Goal: Information Seeking & Learning: Learn about a topic

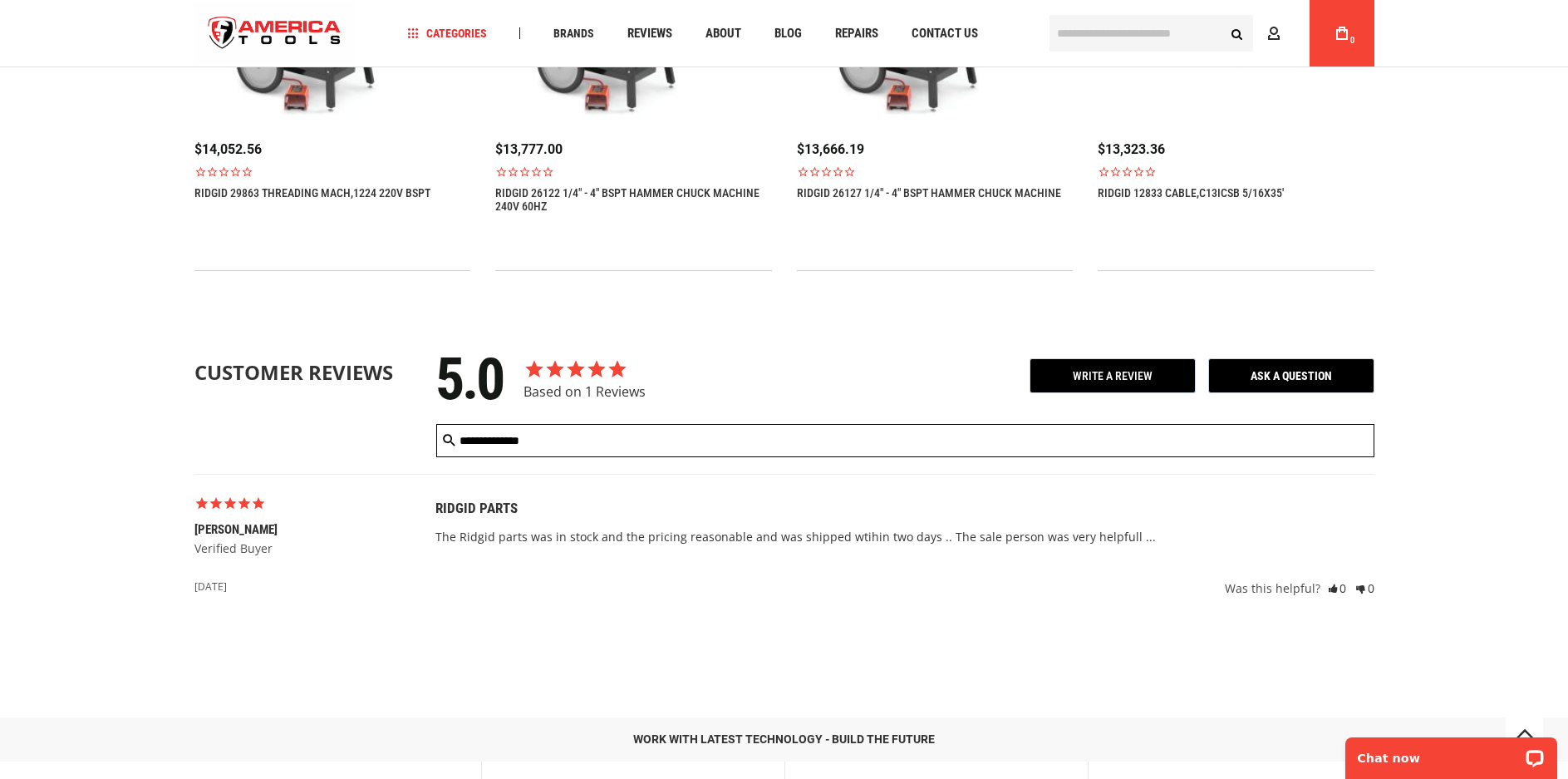
scroll to position [1912, 0]
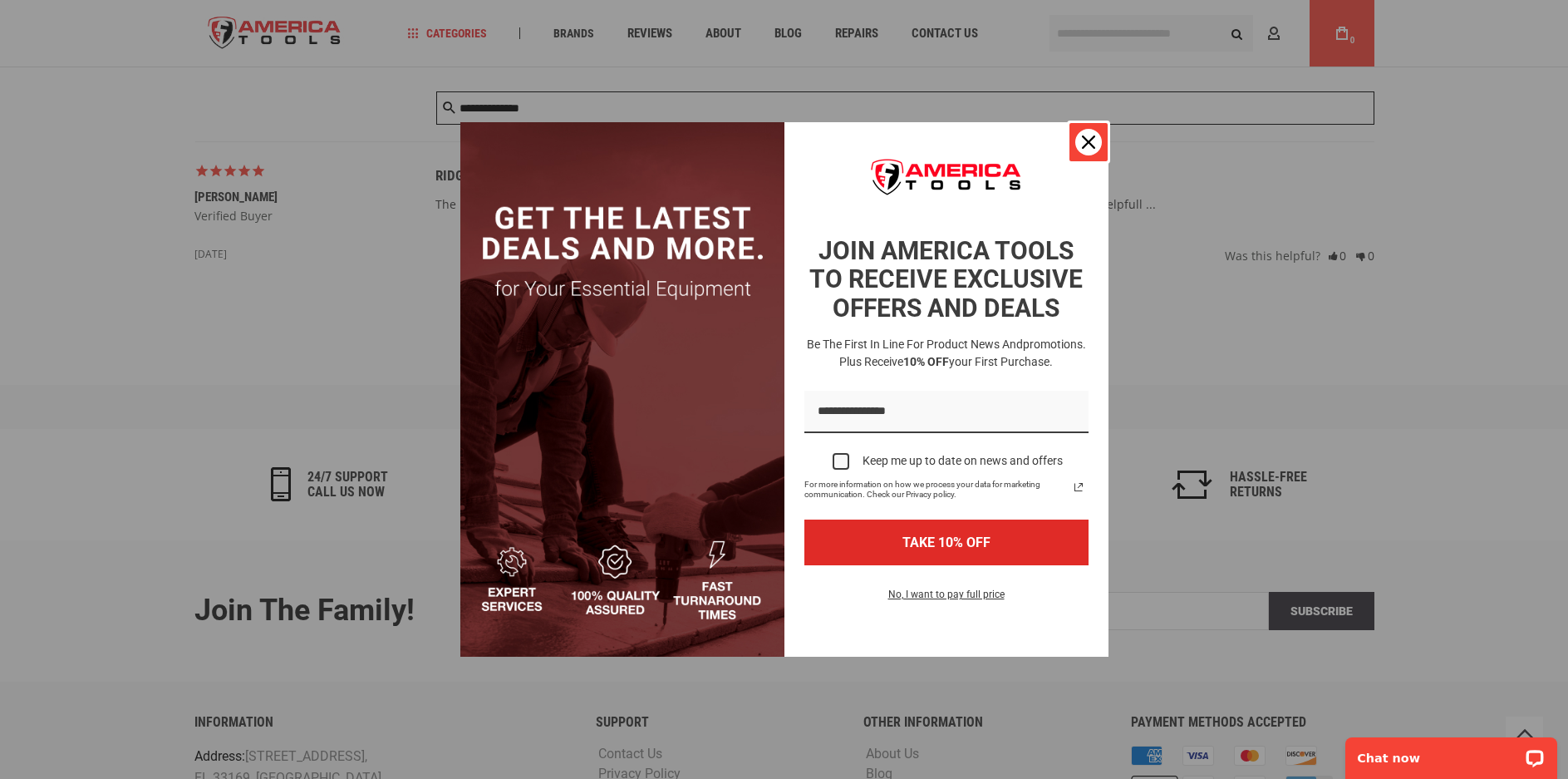
click at [1087, 139] on icon "close icon" at bounding box center [1088, 141] width 13 height 13
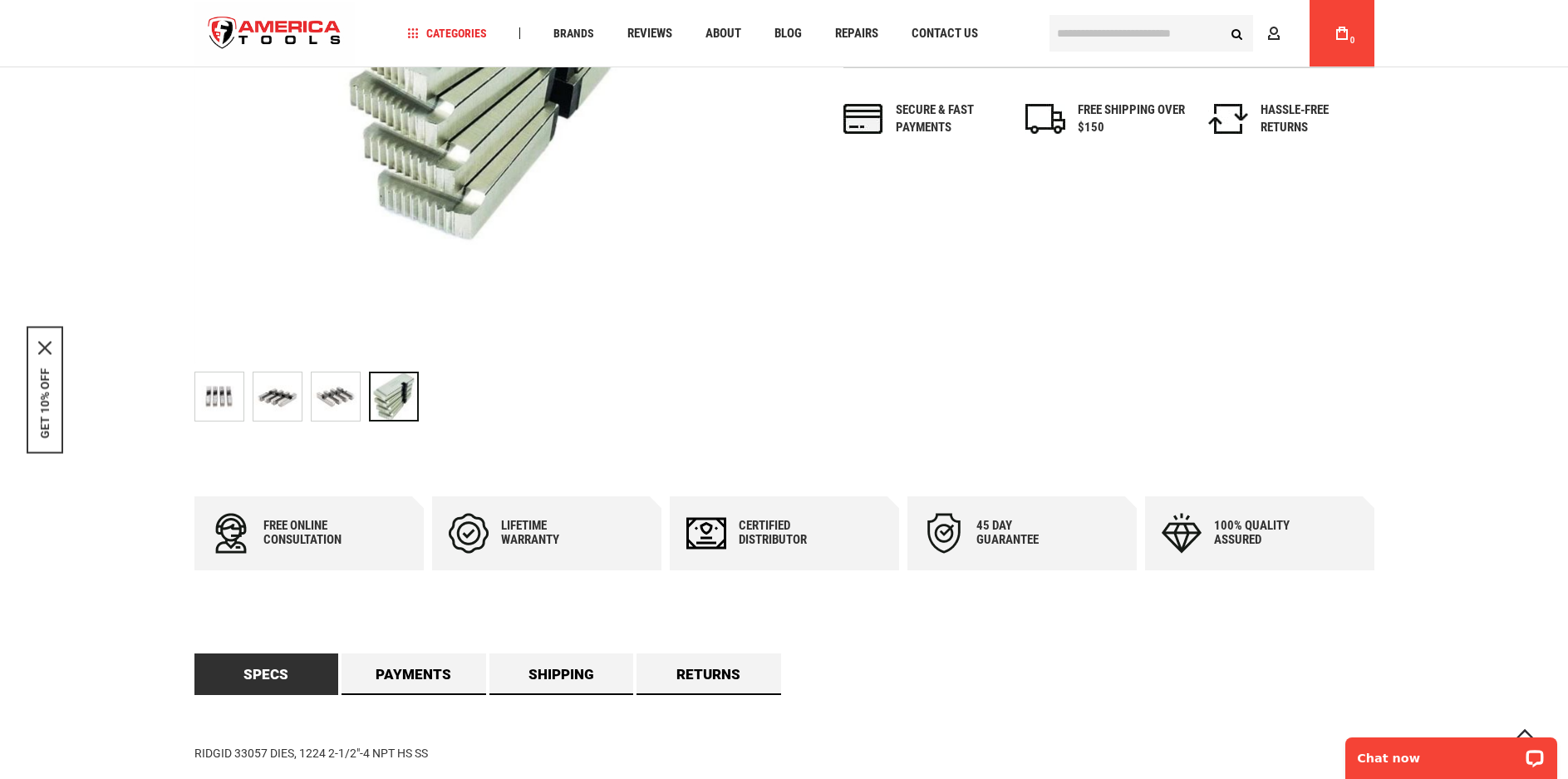
scroll to position [232, 0]
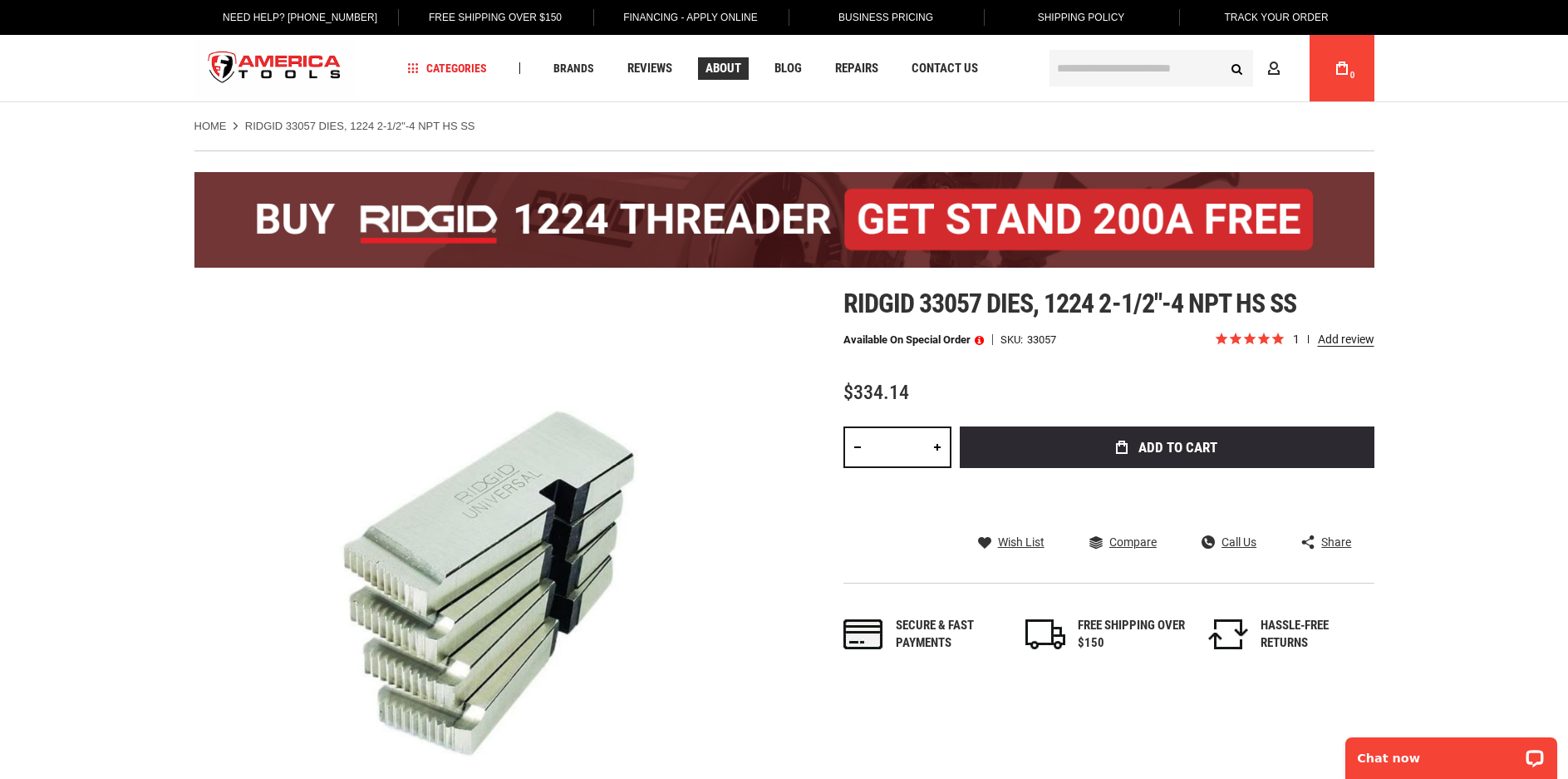
click at [715, 73] on span "About" at bounding box center [723, 69] width 36 height 13
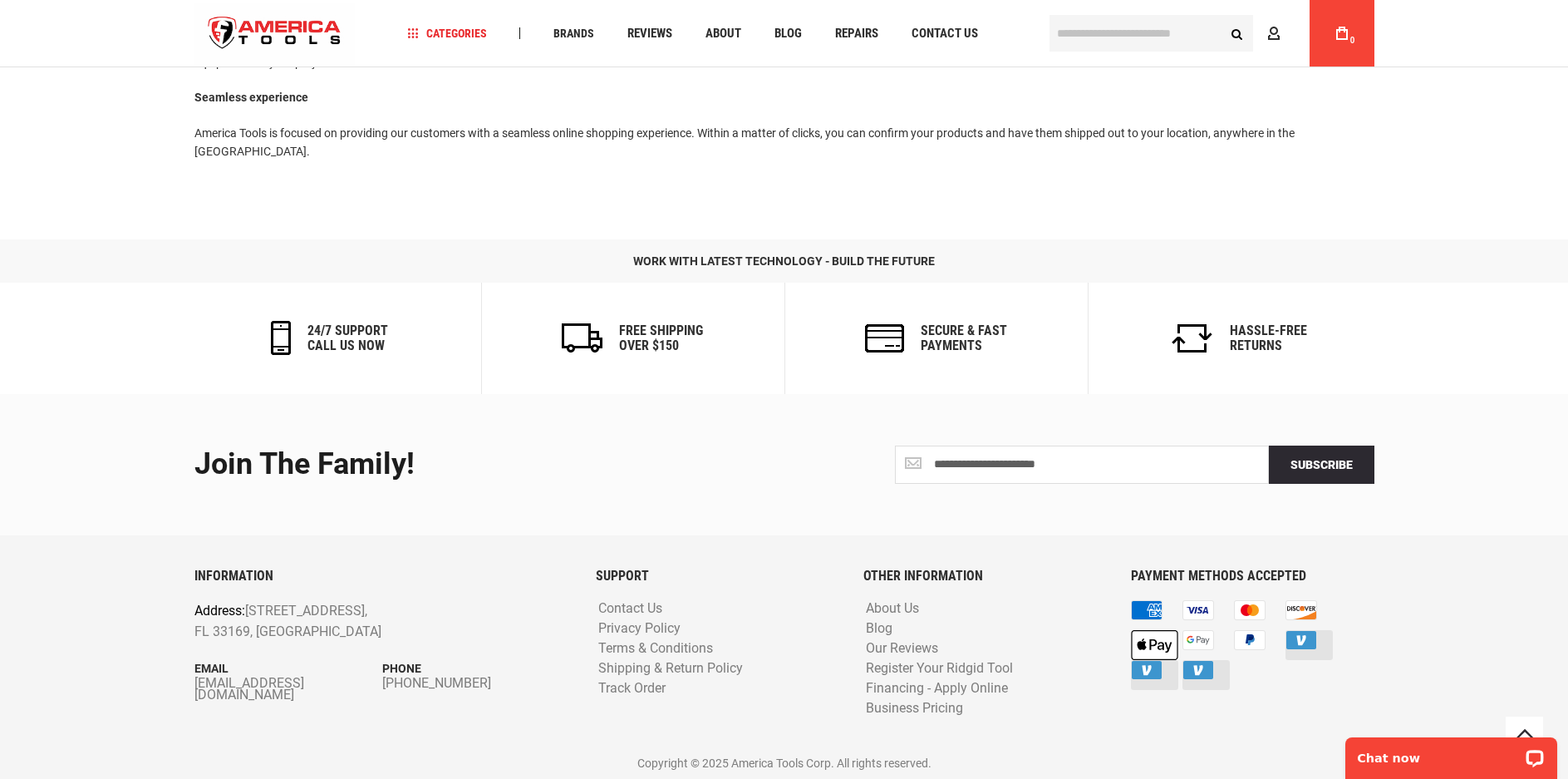
scroll to position [744, 0]
